Goal: Task Accomplishment & Management: Manage account settings

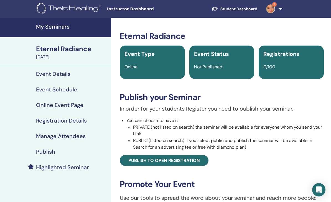
scroll to position [-6, 0]
click at [243, 11] on link "Student Dashboard" at bounding box center [234, 9] width 55 height 10
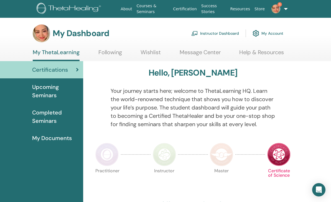
click at [276, 35] on link "My Account" at bounding box center [268, 33] width 31 height 12
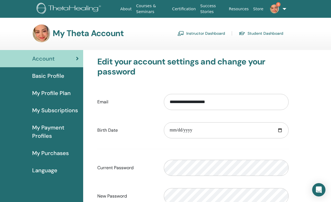
click at [212, 34] on link "Instructor Dashboard" at bounding box center [202, 33] width 48 height 9
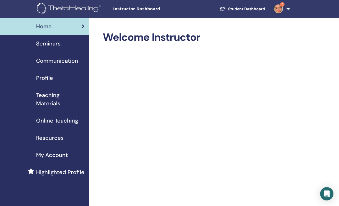
click at [39, 80] on span "Profile" at bounding box center [44, 78] width 17 height 8
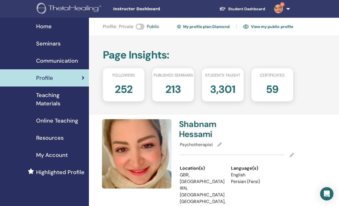
click at [281, 26] on link "View my public profile" at bounding box center [268, 26] width 50 height 9
click at [49, 117] on span "Online Teaching" at bounding box center [57, 121] width 42 height 8
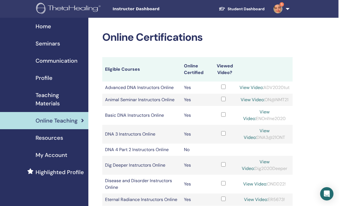
scroll to position [0, 4]
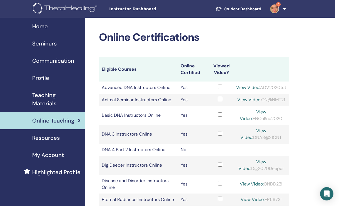
click at [40, 45] on span "Seminars" at bounding box center [44, 43] width 24 height 8
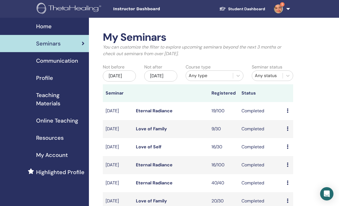
click at [40, 41] on span "Seminars" at bounding box center [48, 43] width 24 height 8
click at [117, 79] on div "[DATE]" at bounding box center [119, 75] width 33 height 11
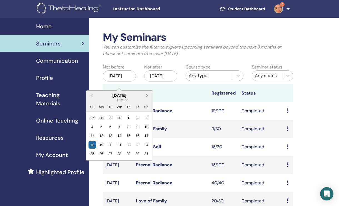
click at [150, 95] on button "Next Month" at bounding box center [147, 95] width 9 height 9
click at [142, 97] on div "[DATE]" at bounding box center [119, 95] width 67 height 5
click at [145, 98] on button "Next Month" at bounding box center [147, 95] width 9 height 9
click at [151, 96] on button "Next Month" at bounding box center [147, 95] width 9 height 9
click at [159, 82] on div "[DATE]" at bounding box center [160, 75] width 33 height 11
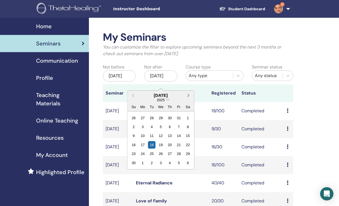
click at [189, 99] on button "Next Month" at bounding box center [189, 95] width 9 height 9
click at [188, 98] on button "Next Month" at bounding box center [189, 95] width 9 height 9
click at [161, 138] on div "18" at bounding box center [160, 135] width 7 height 7
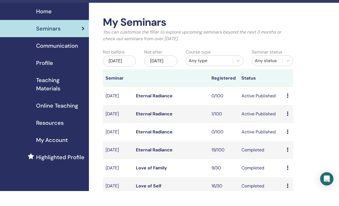
scroll to position [16, 0]
